Goal: Task Accomplishment & Management: Manage account settings

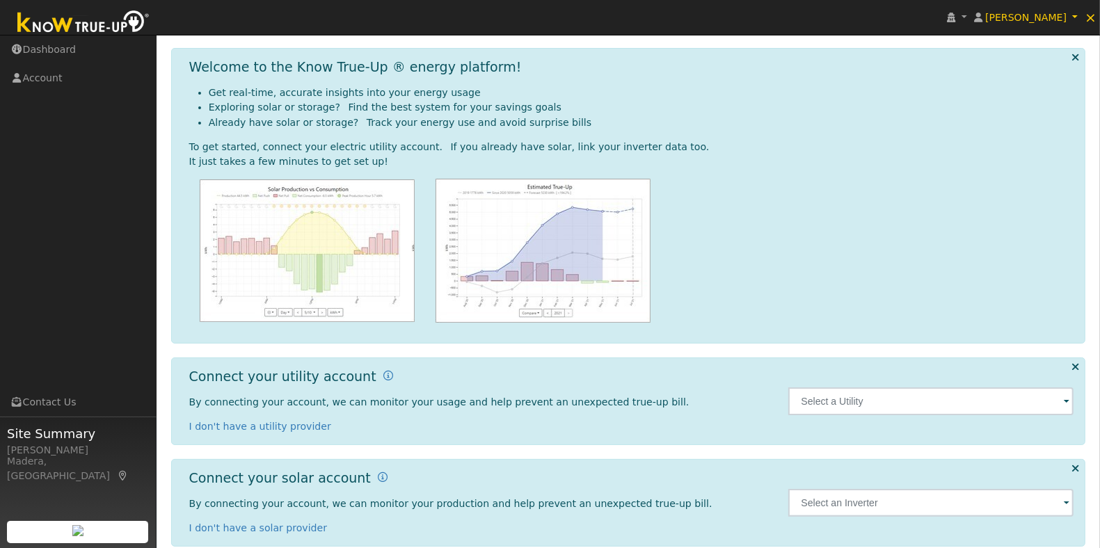
scroll to position [67, 0]
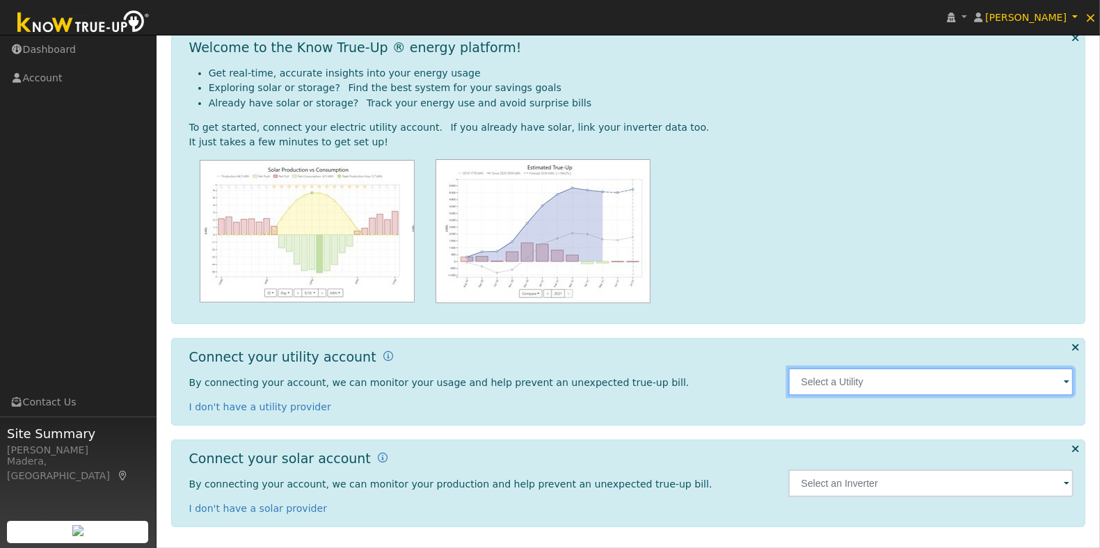
click at [1062, 381] on input "text" at bounding box center [930, 382] width 285 height 28
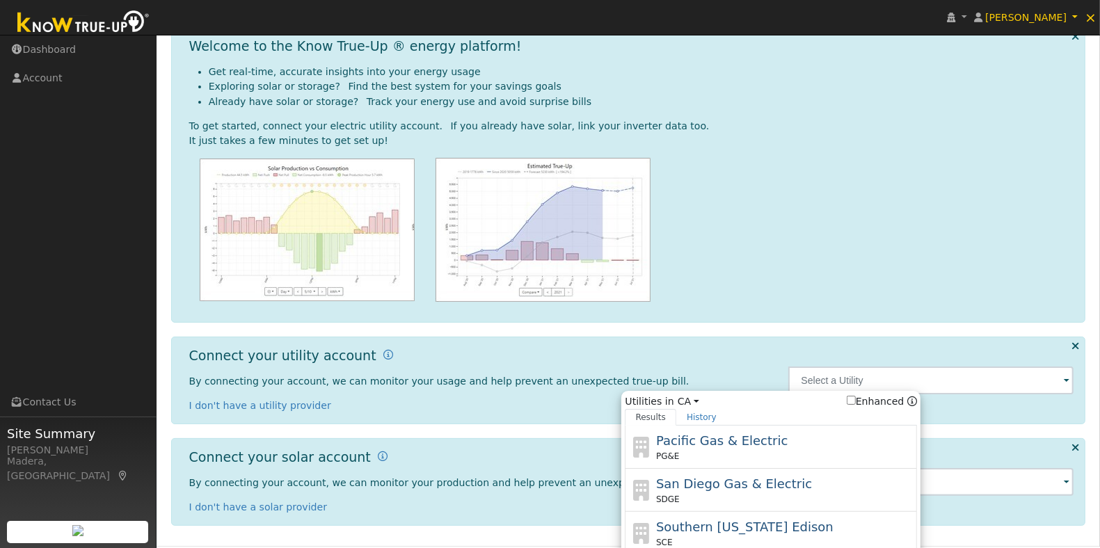
click at [815, 433] on div "Pacific Gas & Electric PG&E" at bounding box center [785, 446] width 258 height 31
type input "PG&E"
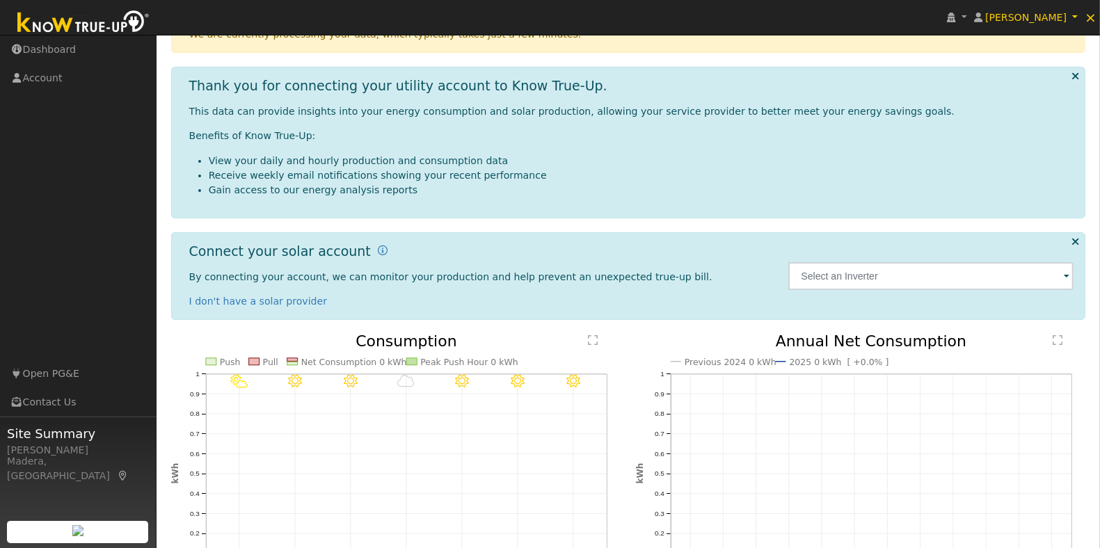
scroll to position [268, 0]
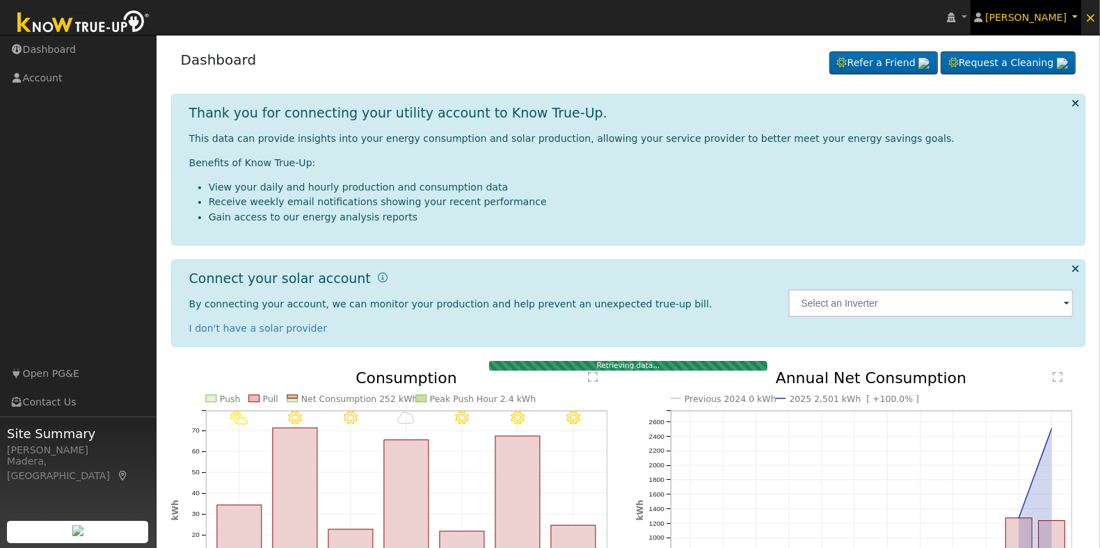
click at [1051, 9] on link "[PERSON_NAME]" at bounding box center [1025, 17] width 111 height 35
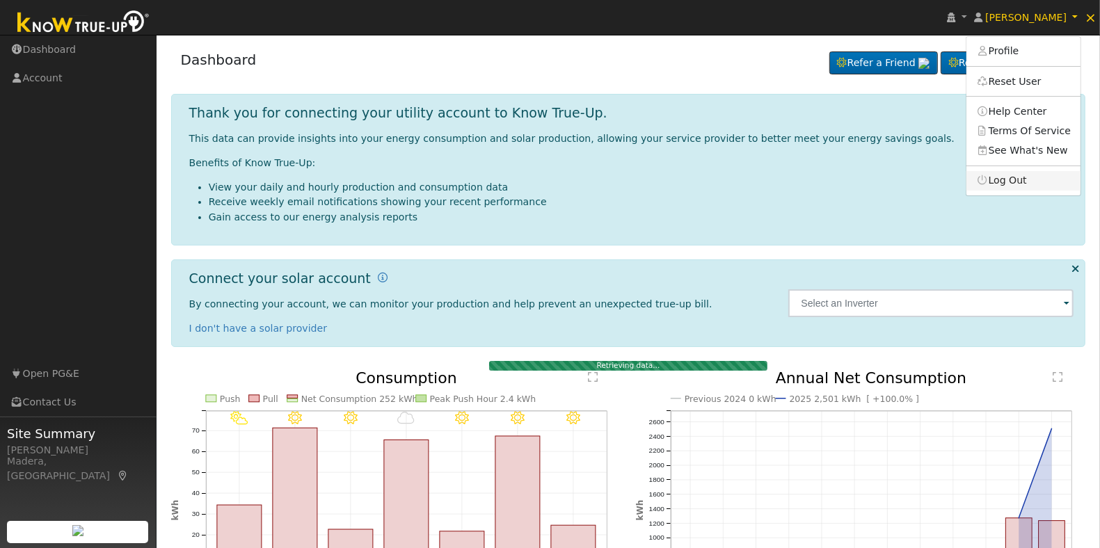
click at [1036, 181] on link "Log Out" at bounding box center [1023, 180] width 114 height 19
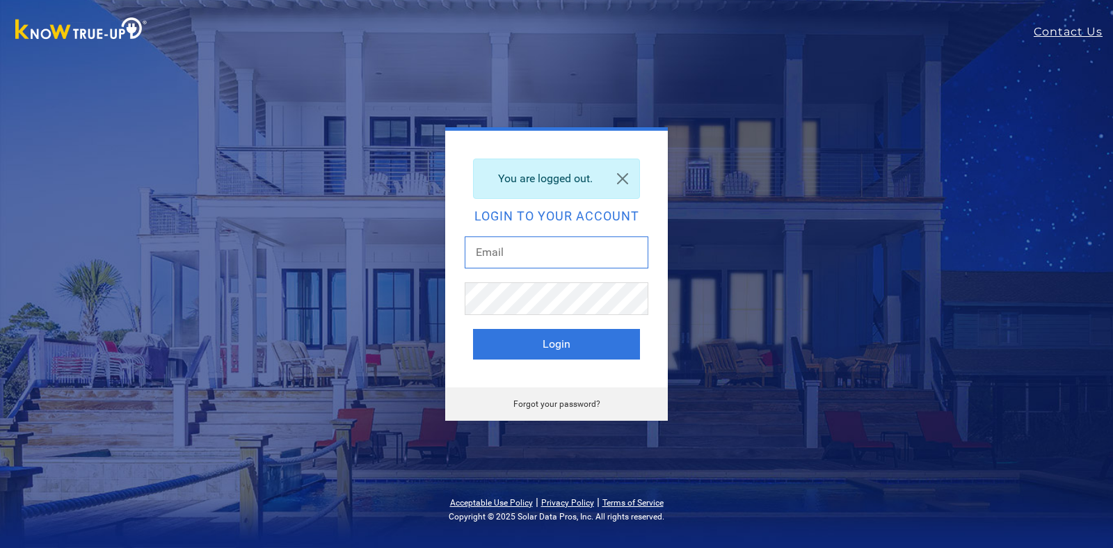
click at [554, 255] on input "text" at bounding box center [557, 252] width 184 height 32
type input "dgibby024@gmail.com"
click at [564, 355] on button "Login" at bounding box center [556, 344] width 167 height 31
